Goal: Task Accomplishment & Management: Manage account settings

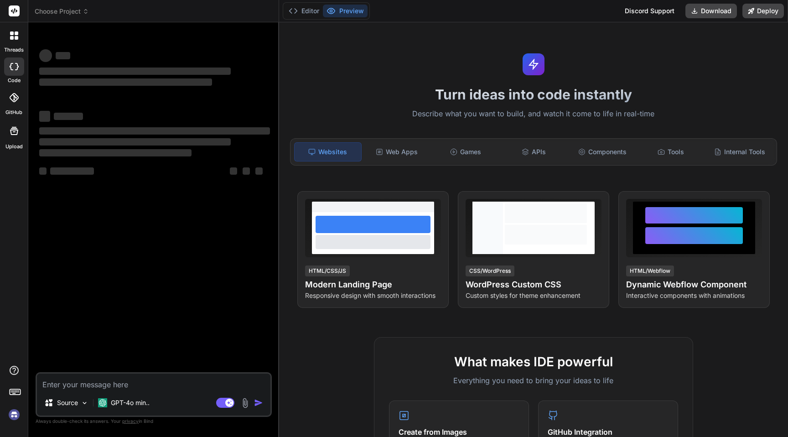
type textarea "x"
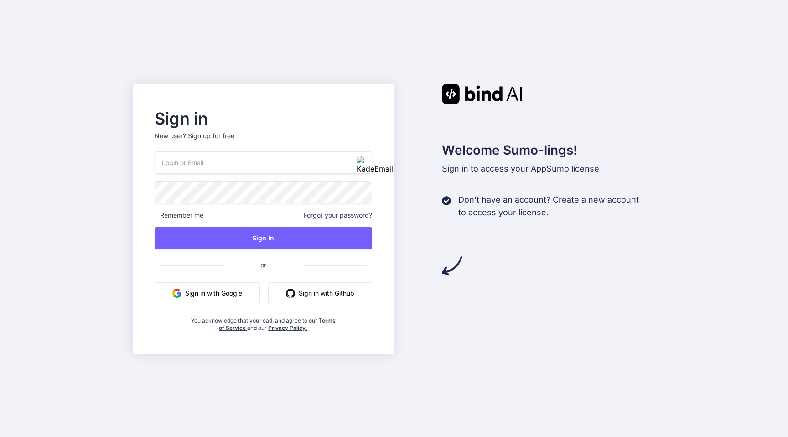
click at [209, 138] on div "Sign up for free" at bounding box center [211, 135] width 47 height 9
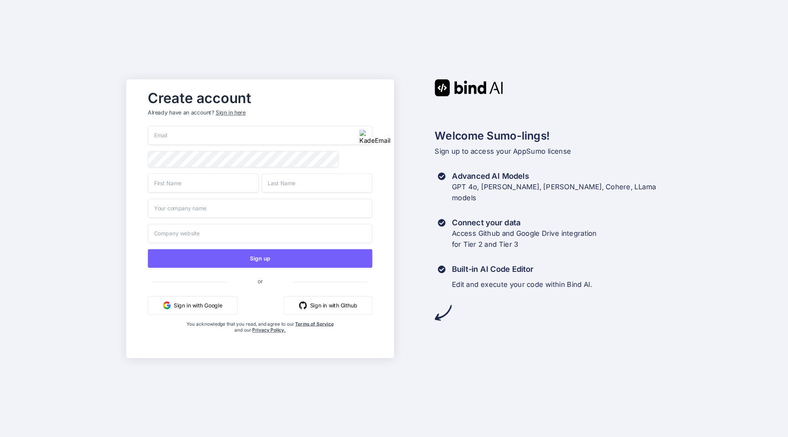
click at [205, 137] on input "email" at bounding box center [260, 135] width 225 height 19
paste input "[PERSON_NAME][EMAIL_ADDRESS][DOMAIN_NAME]"
type input "[PERSON_NAME][EMAIL_ADDRESS][DOMAIN_NAME]"
click at [191, 183] on input "text" at bounding box center [203, 182] width 111 height 19
type input "Hanie"
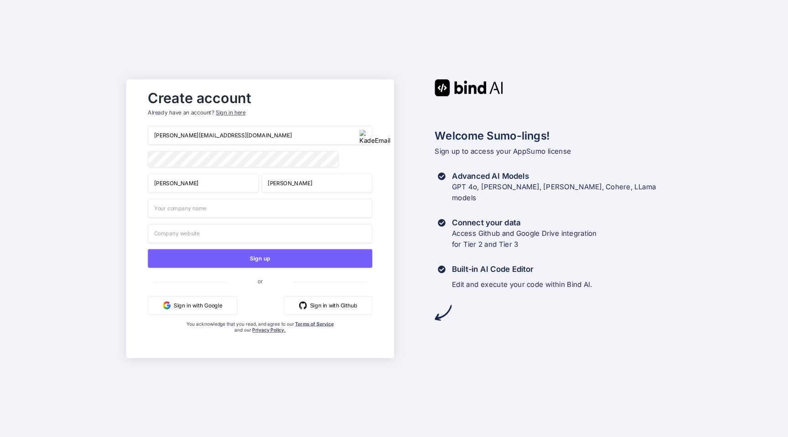
type input "Hanied"
click at [202, 204] on input "text" at bounding box center [260, 207] width 225 height 19
type input "jmes,"
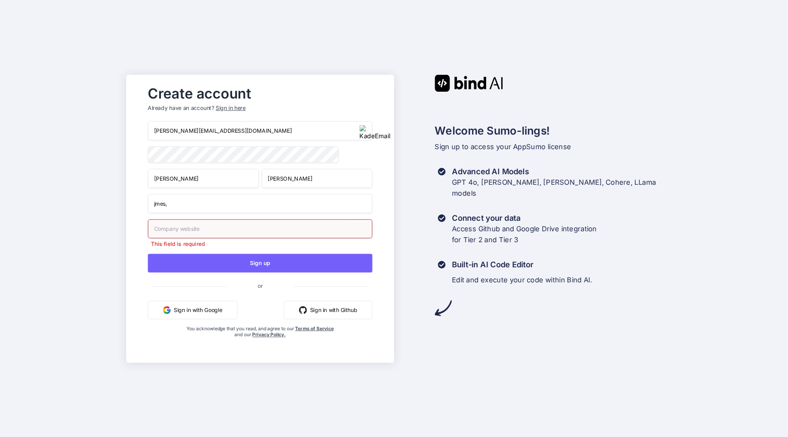
click at [240, 206] on input "jmes," at bounding box center [260, 203] width 225 height 19
type input "jmes"
click at [171, 231] on input "james,com" at bounding box center [260, 228] width 225 height 19
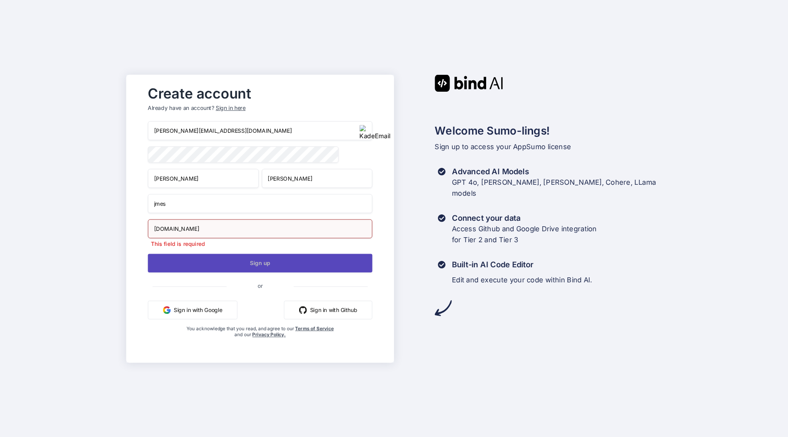
type input "james.com"
click at [217, 260] on button "Sign up" at bounding box center [260, 263] width 225 height 19
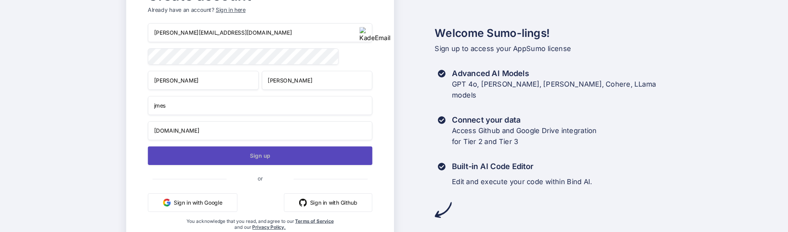
click at [253, 158] on button "Sign up" at bounding box center [260, 155] width 225 height 19
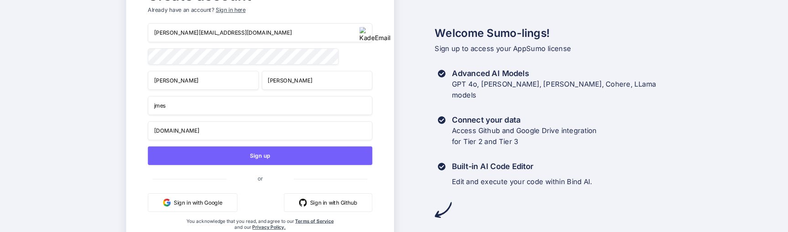
click at [236, 34] on input "hane.jamar04@levaska.com" at bounding box center [260, 32] width 225 height 19
click at [282, 32] on input "hane.jamar04@levaska.com" at bounding box center [260, 32] width 225 height 19
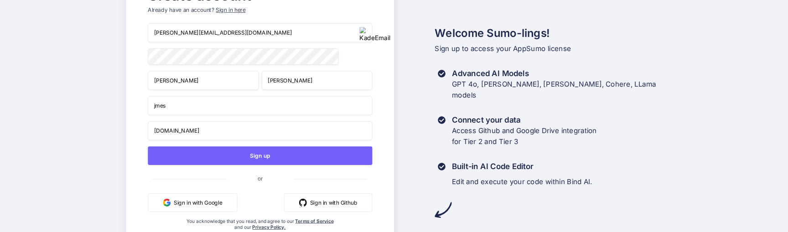
click at [282, 32] on input "hane.jamar04@levaska.com" at bounding box center [260, 32] width 225 height 19
paste input "emelie.ullrich@nicheful.io"
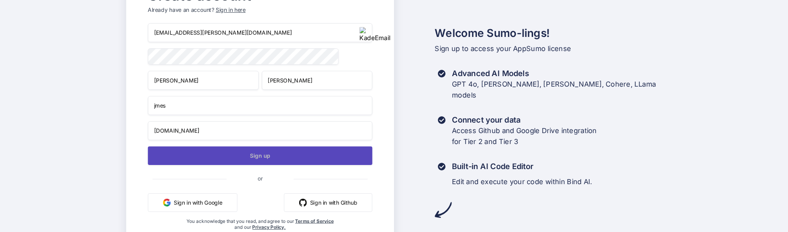
click at [266, 153] on button "Sign up" at bounding box center [260, 155] width 225 height 19
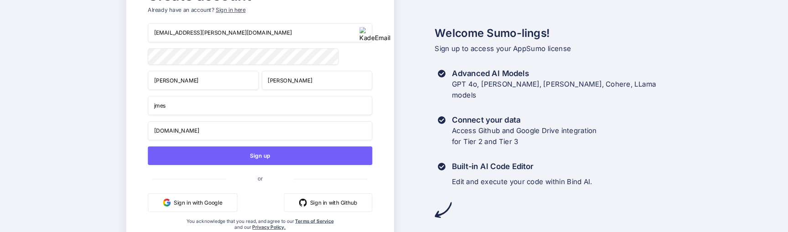
click at [210, 33] on input "emelie.ullrich@nicheful.io" at bounding box center [260, 32] width 225 height 19
type input "hane.jamar04@levaska.com"
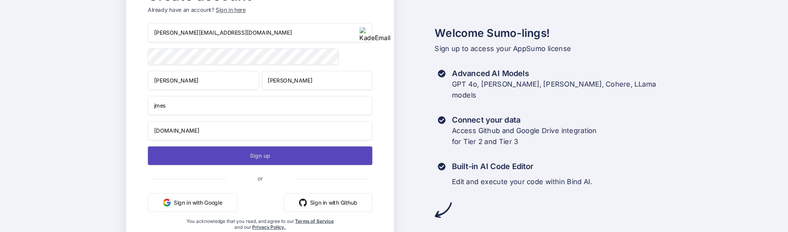
click at [235, 148] on button "Sign up" at bounding box center [260, 155] width 225 height 19
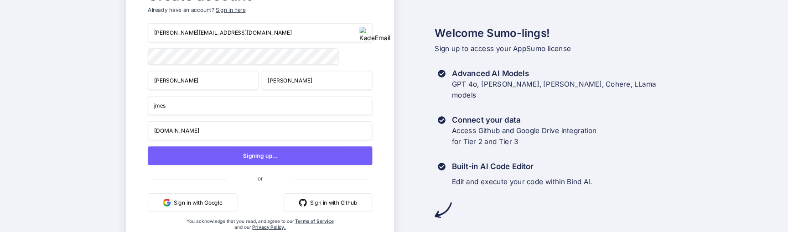
scroll to position [25, 0]
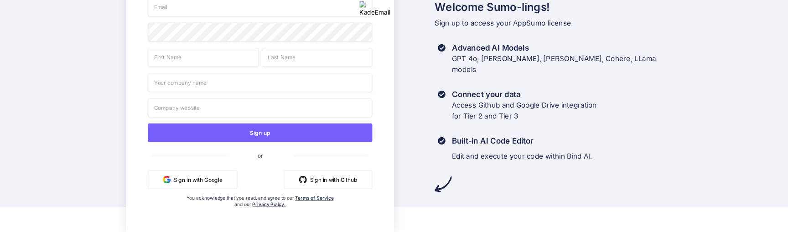
scroll to position [25, 0]
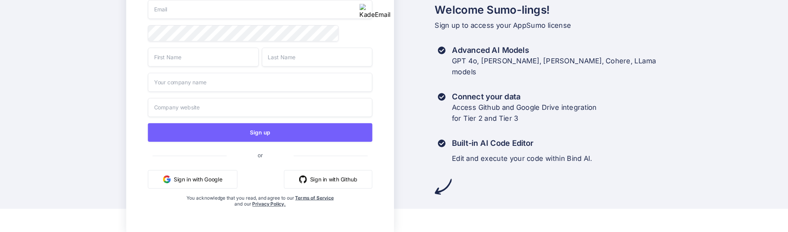
click at [193, 179] on button "Sign in with Google" at bounding box center [192, 179] width 89 height 19
click at [62, 117] on div "Create account Already have an account? Sign in here Sign up or Sign in with Go…" at bounding box center [394, 93] width 788 height 232
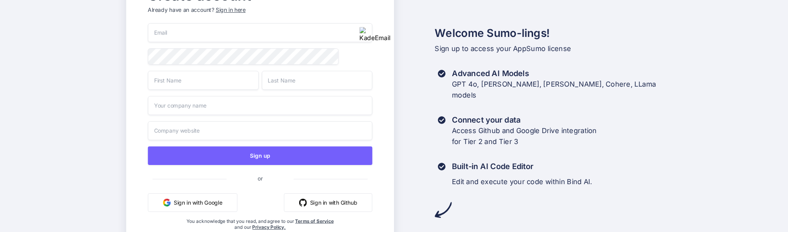
click at [225, 8] on div "Sign in here" at bounding box center [231, 10] width 30 height 8
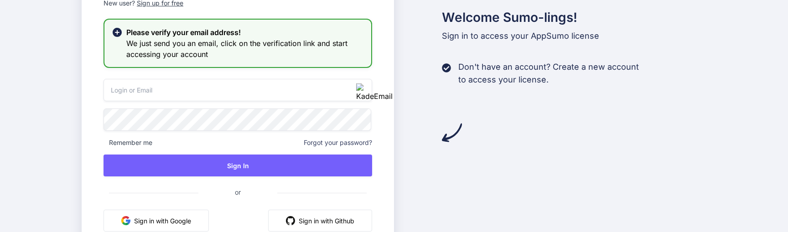
type input "emelie.ullrich@nicheful.io"
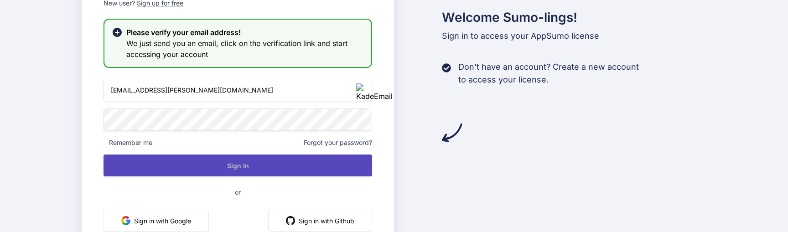
click at [172, 161] on button "Sign In" at bounding box center [238, 166] width 269 height 22
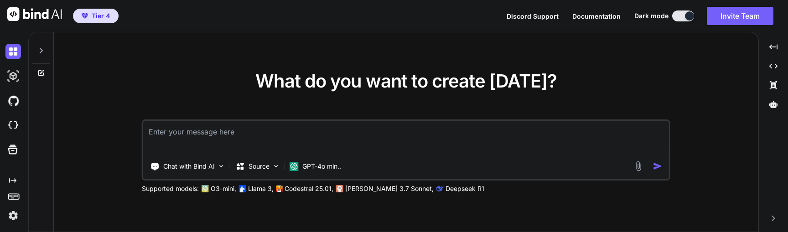
click at [10, 220] on img at bounding box center [13, 216] width 16 height 16
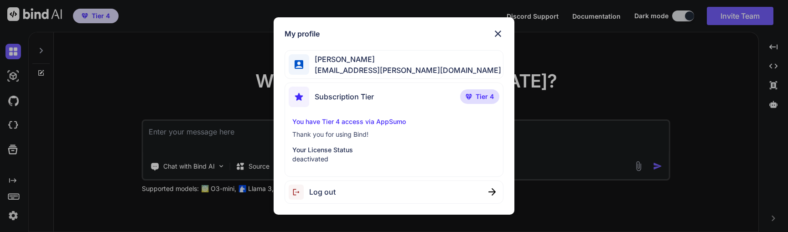
click at [473, 101] on p "Tier 4" at bounding box center [479, 96] width 39 height 15
click at [356, 155] on p "deactivated" at bounding box center [394, 159] width 204 height 9
click at [498, 33] on img at bounding box center [498, 33] width 11 height 11
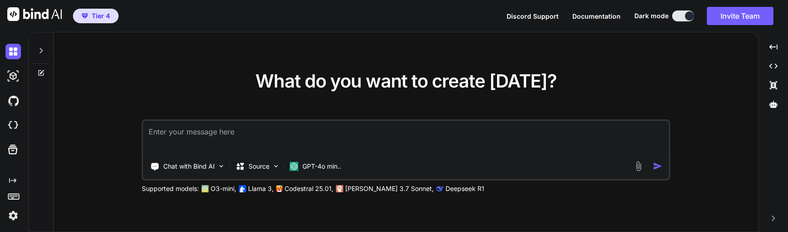
click at [11, 225] on div "Created with Pixso." at bounding box center [14, 132] width 28 height 200
click at [10, 218] on img at bounding box center [13, 216] width 16 height 16
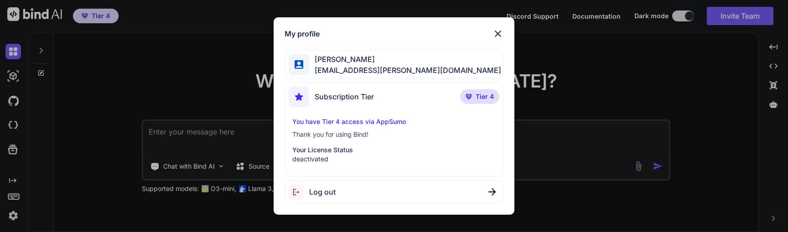
click at [342, 141] on div "You have Tier 4 access via AppSumo Thank you for using Bind! Your License Statu…" at bounding box center [394, 140] width 211 height 47
click at [496, 31] on img at bounding box center [498, 33] width 11 height 11
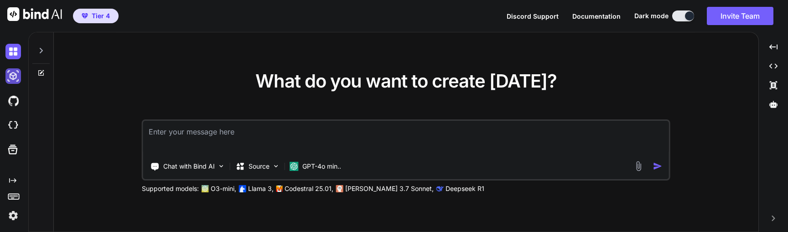
click at [14, 74] on img at bounding box center [13, 76] width 16 height 16
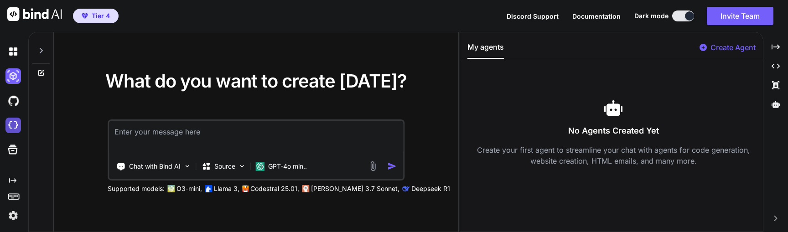
click at [12, 119] on img at bounding box center [13, 126] width 16 height 16
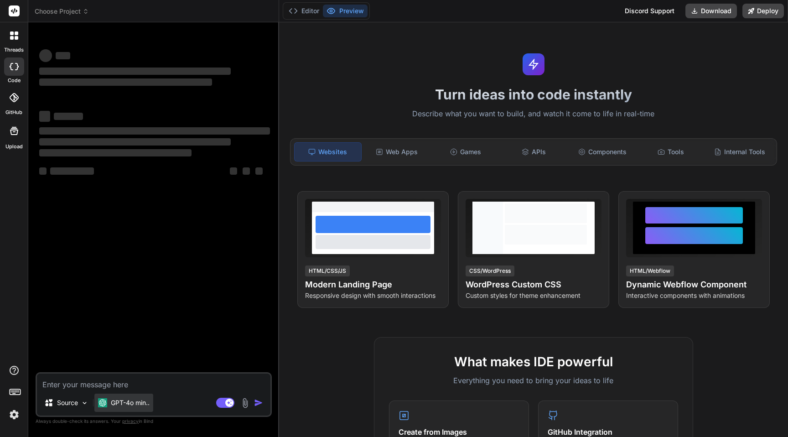
click at [115, 404] on p "GPT-4o min.." at bounding box center [130, 402] width 39 height 9
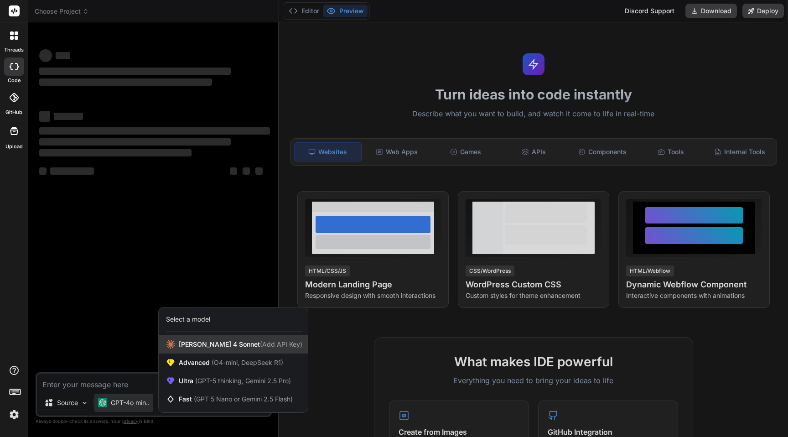
click at [260, 347] on span "(Add API Key)" at bounding box center [281, 344] width 42 height 8
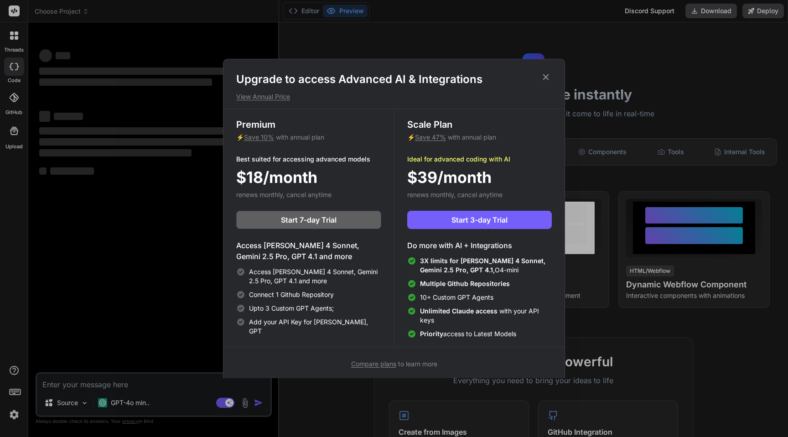
click at [546, 76] on icon at bounding box center [546, 77] width 10 height 10
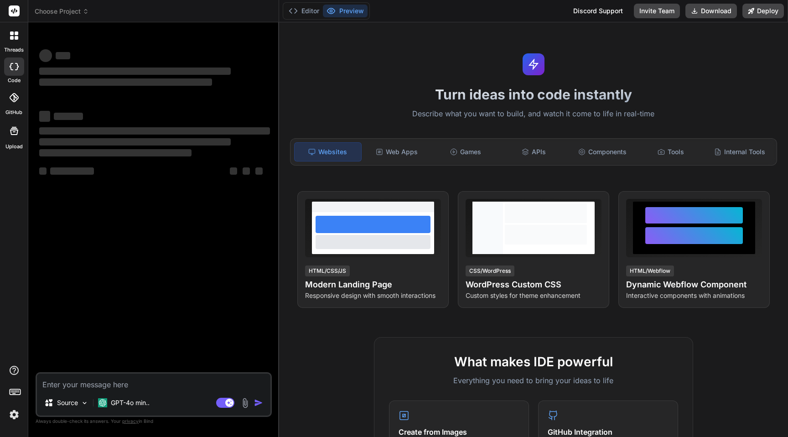
type textarea "x"
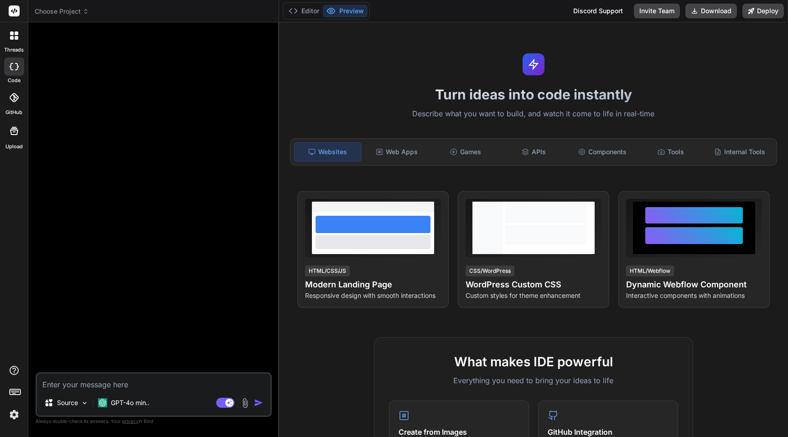
click at [118, 385] on textarea at bounding box center [154, 382] width 234 height 16
type textarea "h"
type textarea "x"
type textarea "hi"
type textarea "x"
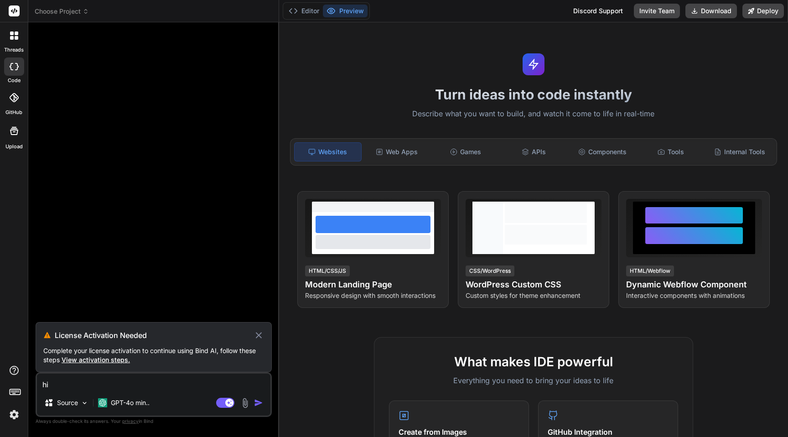
type textarea "hi"
click at [259, 339] on icon at bounding box center [259, 335] width 10 height 11
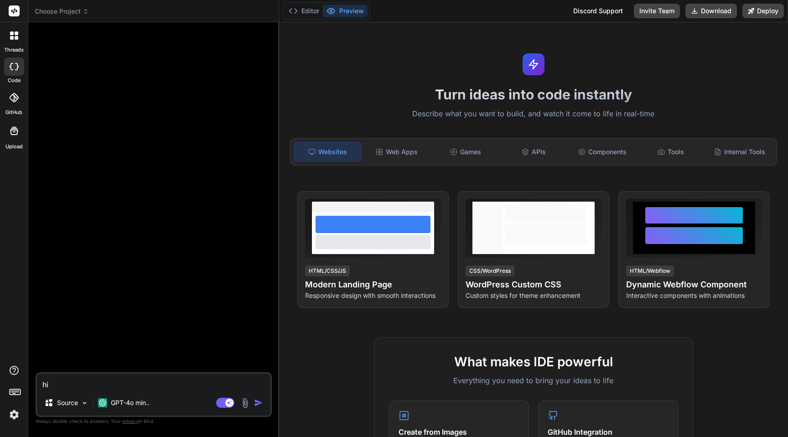
click at [14, 414] on img at bounding box center [14, 415] width 16 height 16
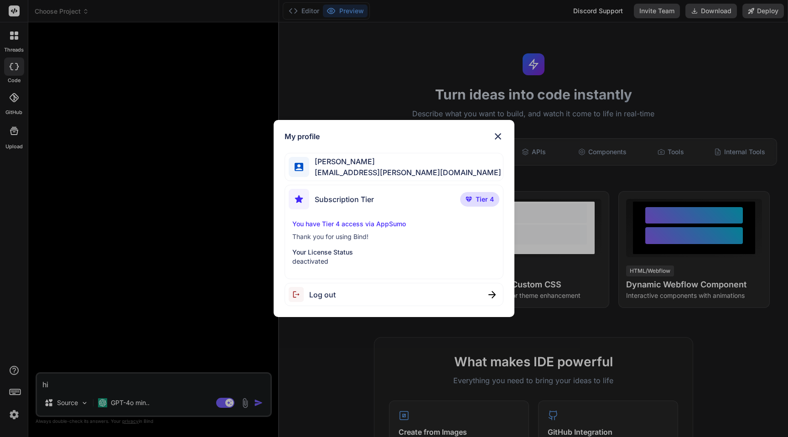
click at [339, 294] on div "Log out" at bounding box center [394, 294] width 219 height 23
type textarea "x"
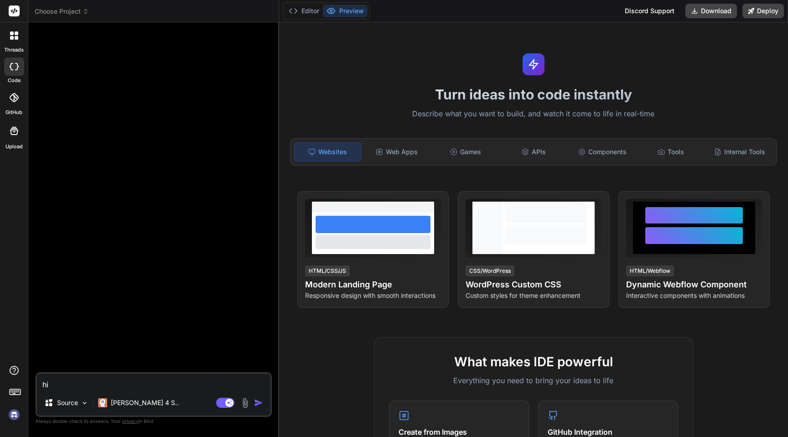
click at [193, 264] on div at bounding box center [154, 201] width 235 height 343
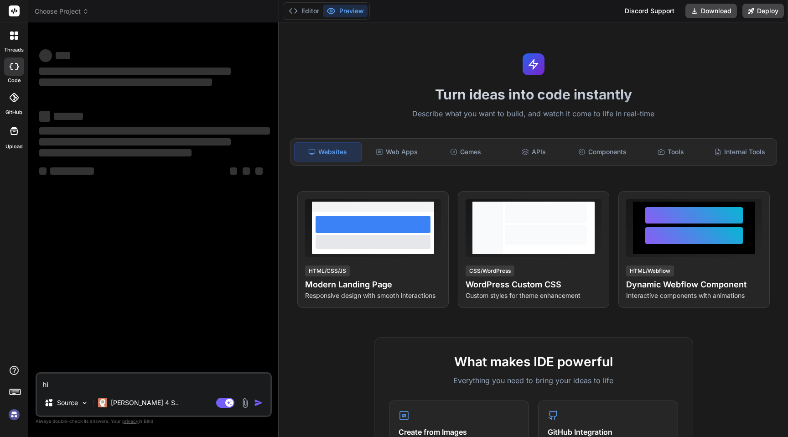
type textarea "x"
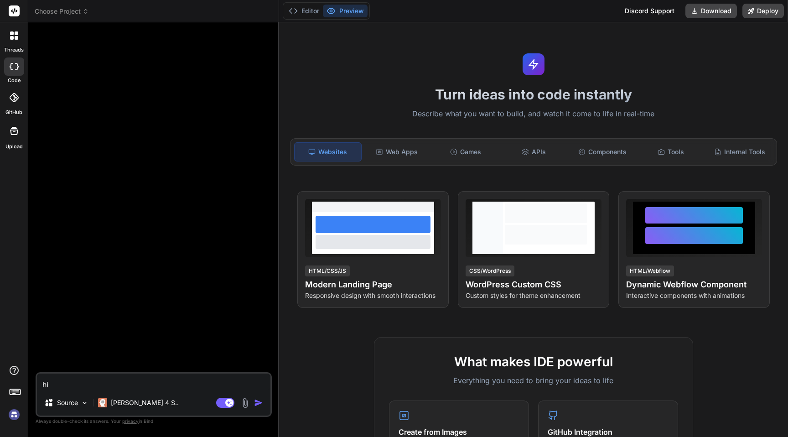
click at [13, 15] on rect at bounding box center [14, 10] width 11 height 11
